Goal: Find specific page/section

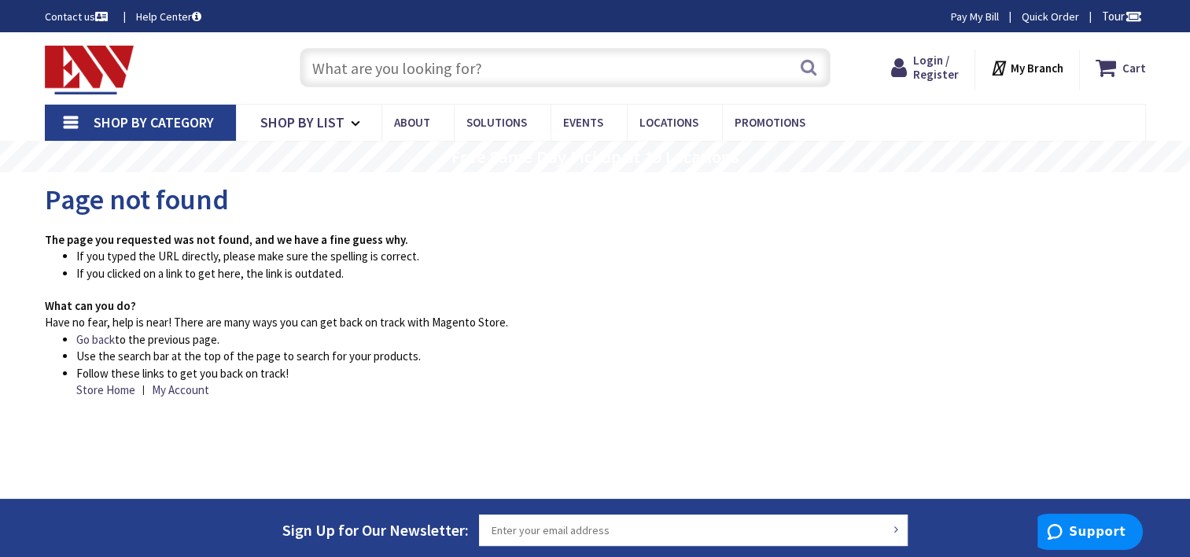
click at [465, 63] on input "text" at bounding box center [565, 67] width 531 height 39
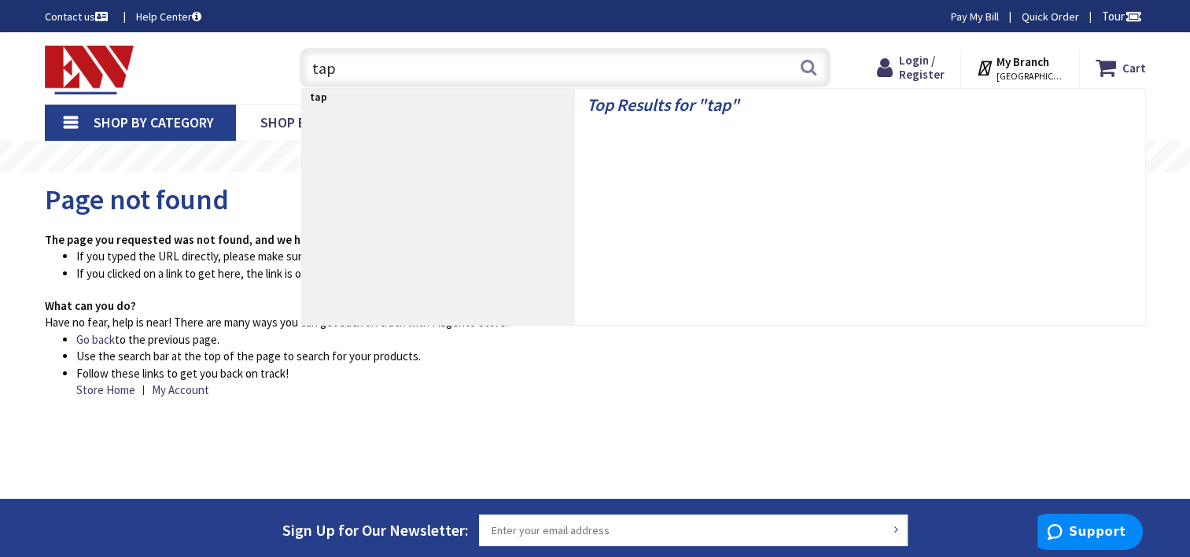
type input "tape"
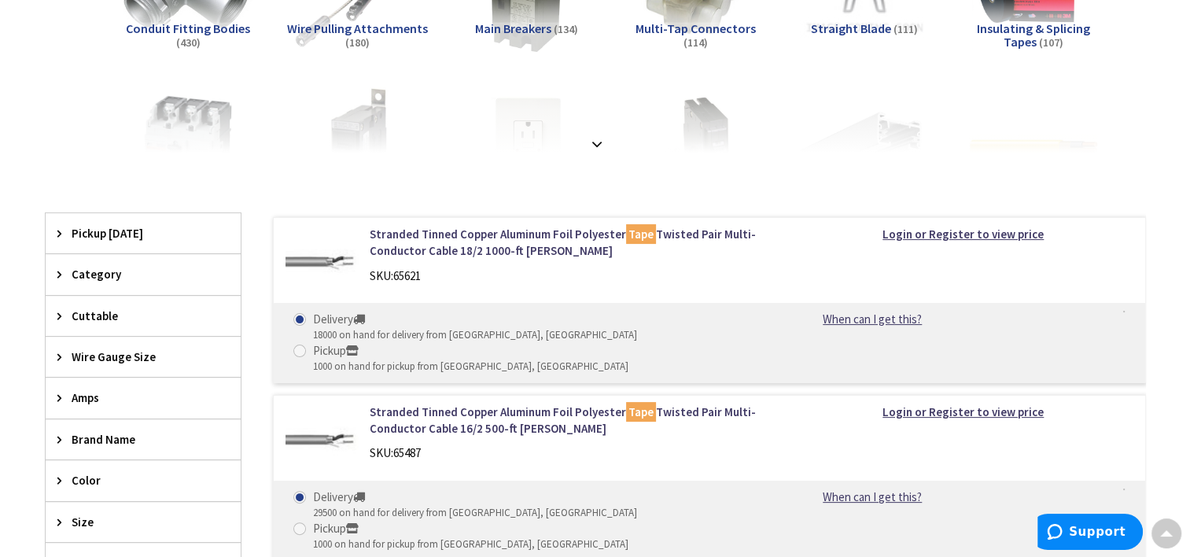
scroll to position [236, 0]
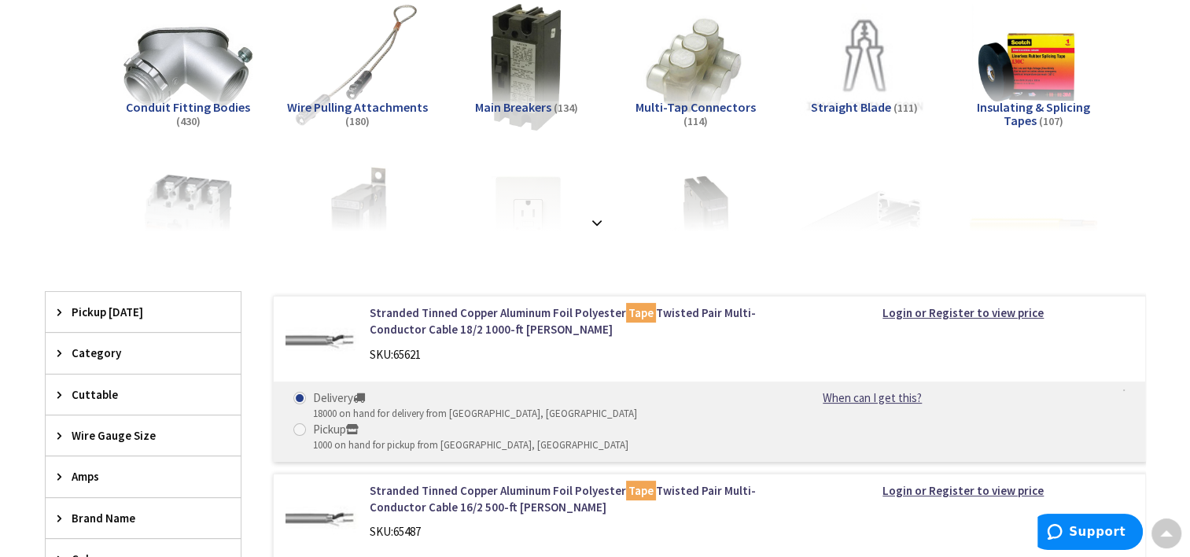
click at [1022, 110] on span "Insulating & Splicing Tapes" at bounding box center [1033, 114] width 113 height 30
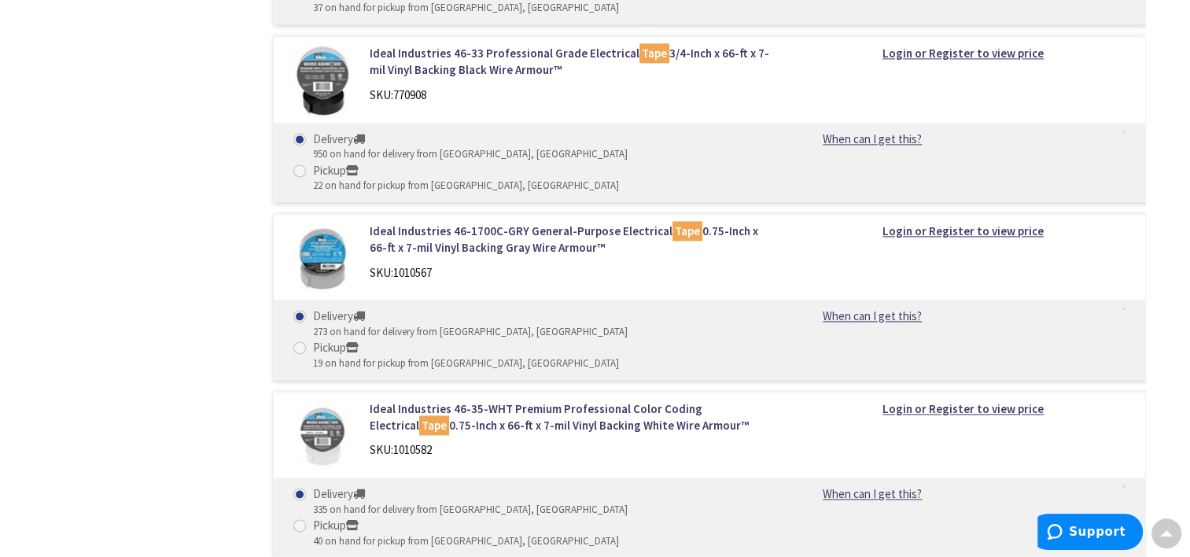
scroll to position [2071, 0]
